Goal: Transaction & Acquisition: Purchase product/service

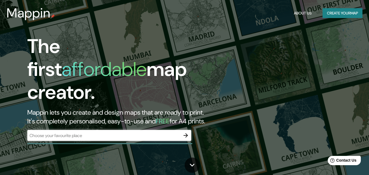
click at [265, 32] on div "The first affordable map creator. Mappin lets you create and design maps that a…" at bounding box center [184, 87] width 369 height 175
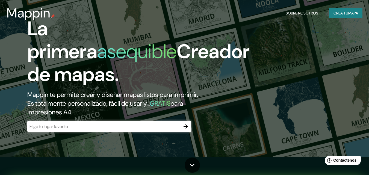
scroll to position [27, 0]
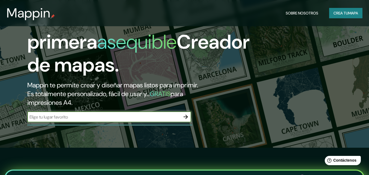
click at [156, 117] on input "text" at bounding box center [103, 117] width 153 height 6
type input "[PERSON_NAME]"
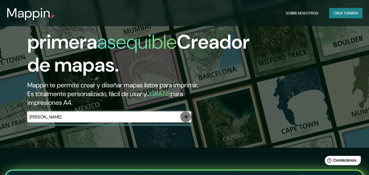
click at [185, 115] on icon "button" at bounding box center [185, 117] width 7 height 7
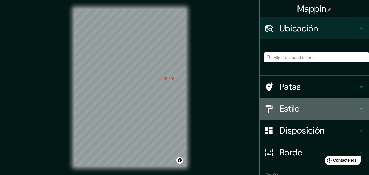
click at [279, 107] on font "Estilo" at bounding box center [289, 108] width 20 height 11
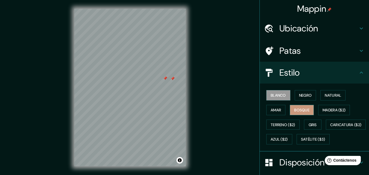
click at [299, 108] on font "Bosque" at bounding box center [301, 110] width 15 height 5
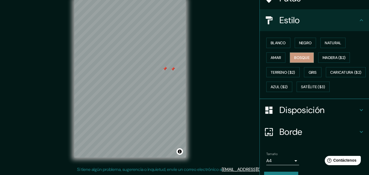
scroll to position [81, 0]
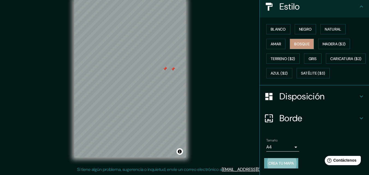
click at [280, 162] on font "Crea tu mapa" at bounding box center [280, 163] width 25 height 5
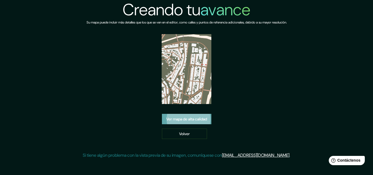
click at [198, 120] on font "Ver mapa de alta calidad" at bounding box center [186, 119] width 41 height 5
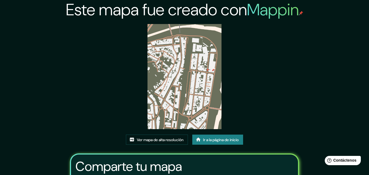
click at [191, 93] on img at bounding box center [184, 76] width 74 height 105
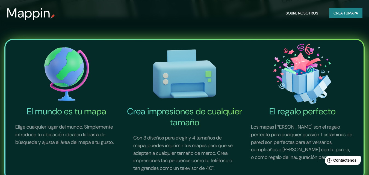
scroll to position [22, 0]
